Goal: Task Accomplishment & Management: Manage account settings

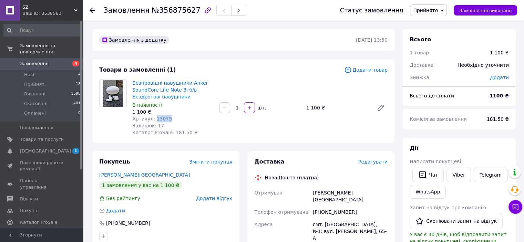
drag, startPoint x: 172, startPoint y: 120, endPoint x: 153, endPoint y: 118, distance: 18.4
click at [153, 118] on div "Артикул: 13075" at bounding box center [172, 118] width 81 height 7
copy span "13075"
drag, startPoint x: 344, startPoint y: 193, endPoint x: 313, endPoint y: 192, distance: 31.0
click at [313, 192] on div "[PERSON_NAME][GEOGRAPHIC_DATA]" at bounding box center [351, 196] width 78 height 19
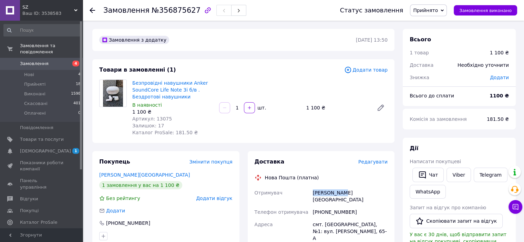
copy div "Мордованець"
drag, startPoint x: 363, startPoint y: 193, endPoint x: 346, endPoint y: 194, distance: 17.2
click at [346, 194] on div "[PERSON_NAME][GEOGRAPHIC_DATA]" at bounding box center [351, 196] width 78 height 19
copy div "[PERSON_NAME]"
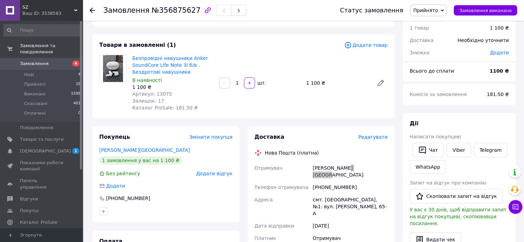
scroll to position [34, 0]
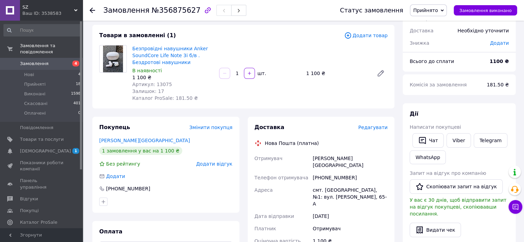
click at [373, 173] on div "[PHONE_NUMBER]" at bounding box center [351, 178] width 78 height 12
drag, startPoint x: 354, startPoint y: 170, endPoint x: 314, endPoint y: 170, distance: 40.3
click at [314, 172] on div "[PHONE_NUMBER]" at bounding box center [351, 178] width 78 height 12
copy div "[PHONE_NUMBER]"
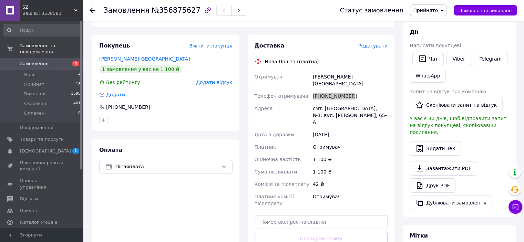
scroll to position [138, 0]
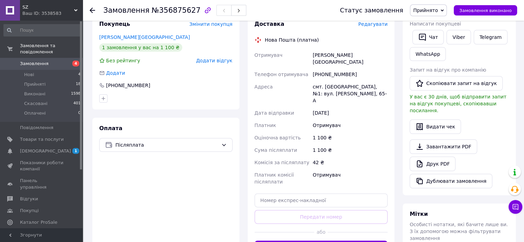
click at [367, 119] on div "Отримувач" at bounding box center [351, 125] width 78 height 12
drag, startPoint x: 344, startPoint y: 55, endPoint x: 314, endPoint y: 56, distance: 29.7
click at [314, 56] on div "[PERSON_NAME][GEOGRAPHIC_DATA]" at bounding box center [351, 58] width 78 height 19
copy div "Мордованець"
click at [381, 59] on div "[PERSON_NAME][GEOGRAPHIC_DATA]" at bounding box center [351, 58] width 78 height 19
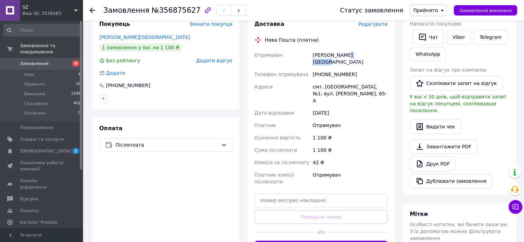
drag, startPoint x: 373, startPoint y: 55, endPoint x: 346, endPoint y: 56, distance: 26.9
click at [346, 56] on div "[PERSON_NAME][GEOGRAPHIC_DATA]" at bounding box center [351, 58] width 78 height 19
copy div "[PERSON_NAME]"
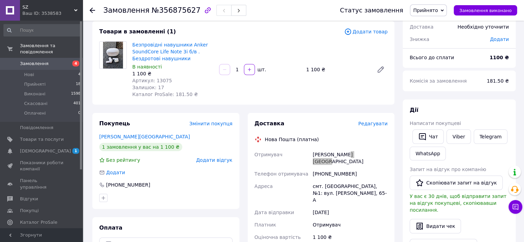
scroll to position [34, 0]
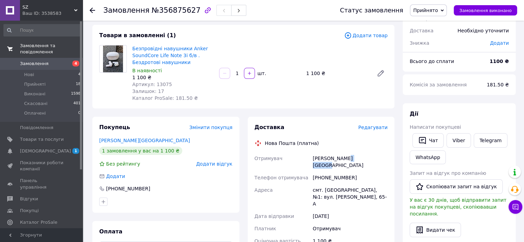
click at [43, 45] on span "Замовлення та повідомлення" at bounding box center [51, 49] width 63 height 12
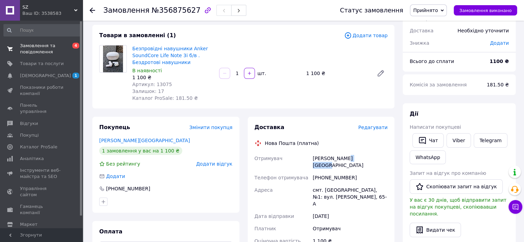
click at [43, 45] on span "Замовлення та повідомлення" at bounding box center [42, 49] width 44 height 12
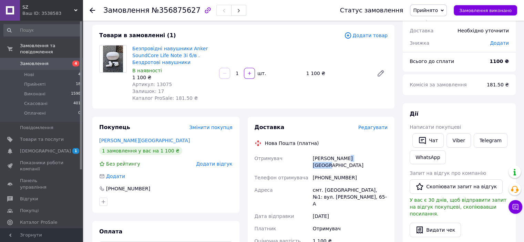
click at [41, 61] on span "Замовлення" at bounding box center [34, 64] width 29 height 6
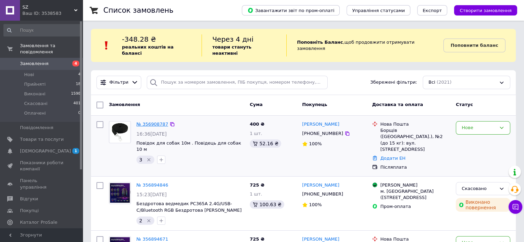
click at [156, 122] on link "№ 356908787" at bounding box center [153, 124] width 32 height 5
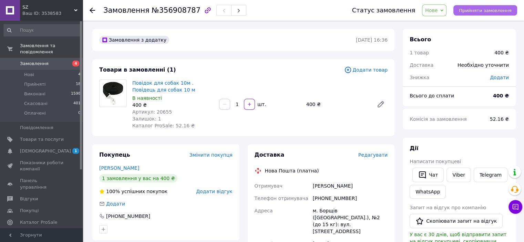
click at [496, 11] on span "Прийняти замовлення" at bounding box center [485, 10] width 53 height 5
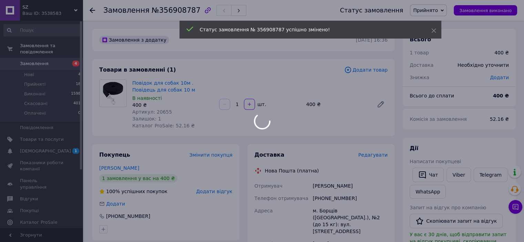
click at [62, 46] on div at bounding box center [262, 121] width 524 height 242
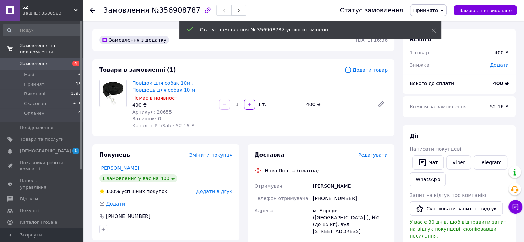
click at [51, 44] on span "Замовлення та повідомлення" at bounding box center [51, 49] width 63 height 12
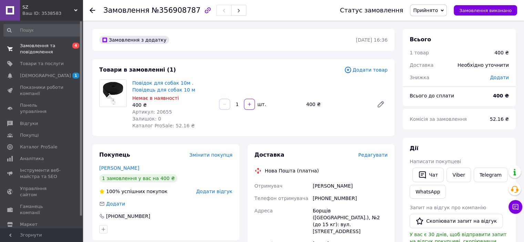
click at [43, 49] on span "Замовлення та повідомлення" at bounding box center [42, 49] width 44 height 12
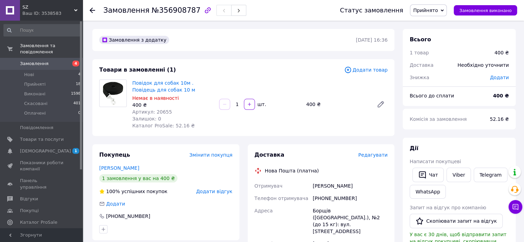
click at [43, 61] on link "Замовлення 4" at bounding box center [42, 64] width 85 height 12
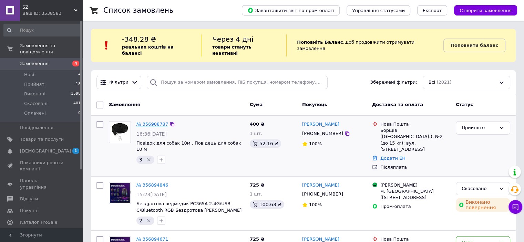
click at [151, 122] on link "№ 356908787" at bounding box center [153, 124] width 32 height 5
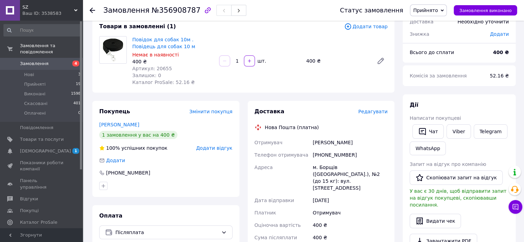
scroll to position [69, 0]
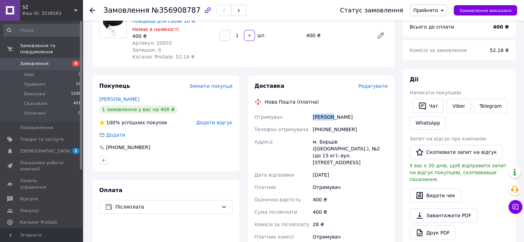
drag, startPoint x: 328, startPoint y: 118, endPoint x: 313, endPoint y: 118, distance: 15.2
click at [313, 118] on div "[PERSON_NAME]" at bounding box center [351, 117] width 78 height 12
copy div "[PERSON_NAME]"
drag, startPoint x: 368, startPoint y: 119, endPoint x: 357, endPoint y: 130, distance: 15.8
click at [368, 119] on div "[PERSON_NAME]" at bounding box center [351, 117] width 78 height 12
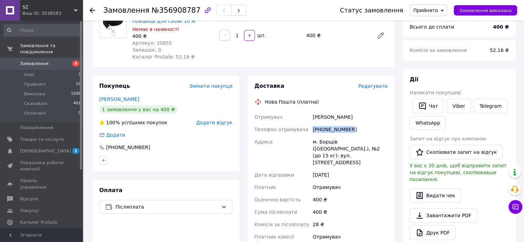
drag, startPoint x: 357, startPoint y: 130, endPoint x: 313, endPoint y: 129, distance: 43.4
click at [313, 129] on div "[PHONE_NUMBER]" at bounding box center [351, 129] width 78 height 12
copy div "[PHONE_NUMBER]"
click at [366, 124] on div "[PHONE_NUMBER]" at bounding box center [351, 129] width 78 height 12
drag, startPoint x: 330, startPoint y: 119, endPoint x: 314, endPoint y: 119, distance: 15.2
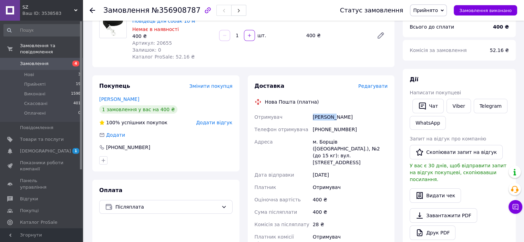
click at [314, 119] on div "[PERSON_NAME]" at bounding box center [351, 117] width 78 height 12
copy div "[PERSON_NAME]"
drag, startPoint x: 375, startPoint y: 125, endPoint x: 336, endPoint y: 127, distance: 39.3
click at [375, 125] on div "[PHONE_NUMBER]" at bounding box center [351, 129] width 78 height 12
click at [44, 45] on span "Замовлення та повідомлення" at bounding box center [51, 49] width 63 height 12
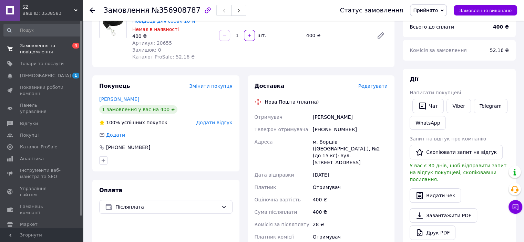
click at [44, 45] on span "Замовлення та повідомлення" at bounding box center [42, 49] width 44 height 12
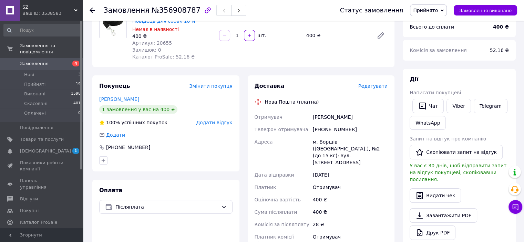
click at [44, 61] on span "Замовлення" at bounding box center [34, 64] width 29 height 6
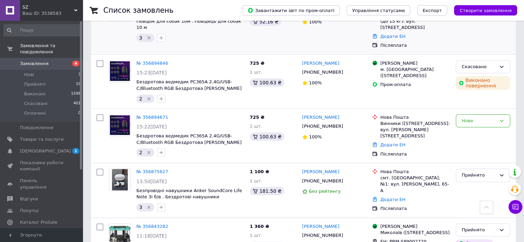
scroll to position [138, 0]
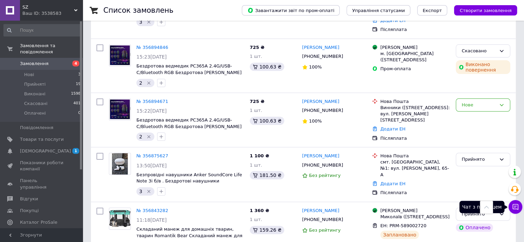
click at [515, 207] on icon at bounding box center [516, 207] width 6 height 6
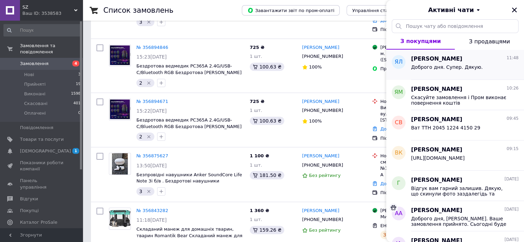
click at [468, 66] on span "Доброго дня. Супер. Дякую." at bounding box center [447, 67] width 72 height 6
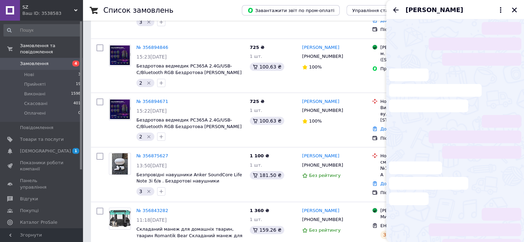
scroll to position [101, 0]
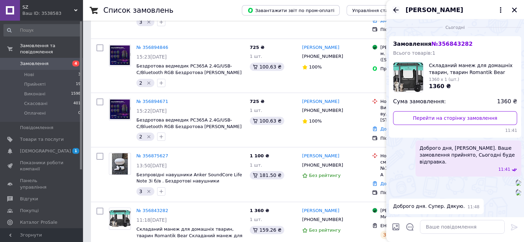
click at [396, 9] on icon "Назад" at bounding box center [396, 10] width 8 height 8
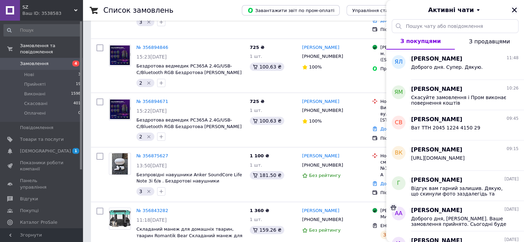
click at [512, 10] on icon "Закрити" at bounding box center [515, 10] width 6 height 6
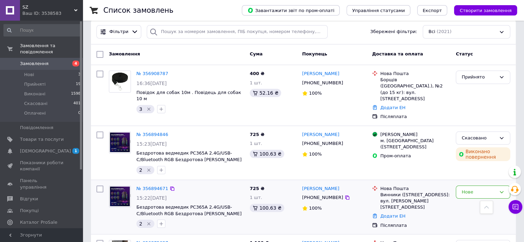
scroll to position [0, 0]
